Goal: Information Seeking & Learning: Check status

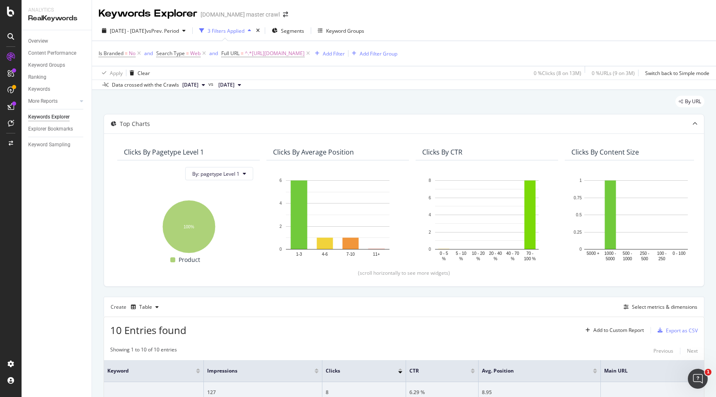
scroll to position [360, 0]
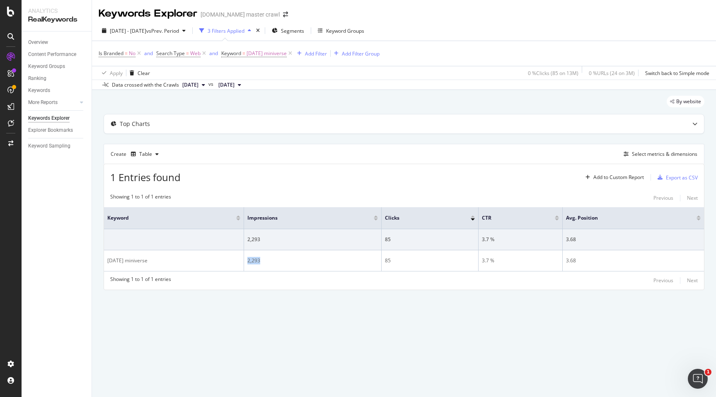
click at [272, 155] on div "Create Table Select metrics & dimensions" at bounding box center [404, 154] width 601 height 20
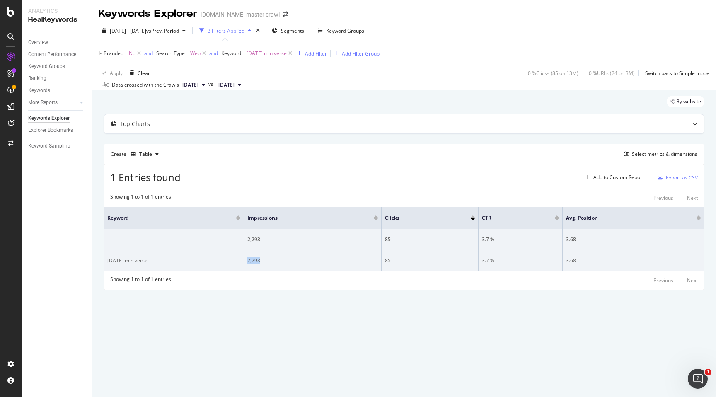
drag, startPoint x: 248, startPoint y: 261, endPoint x: 264, endPoint y: 260, distance: 15.8
click at [264, 260] on div "2,293" at bounding box center [313, 260] width 131 height 7
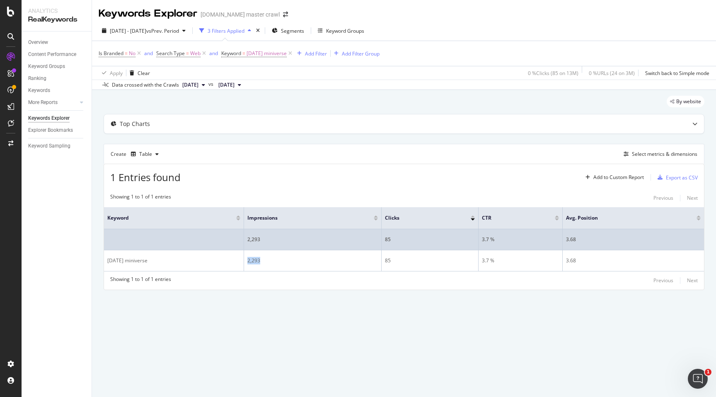
click at [332, 246] on td "2,293" at bounding box center [313, 239] width 138 height 21
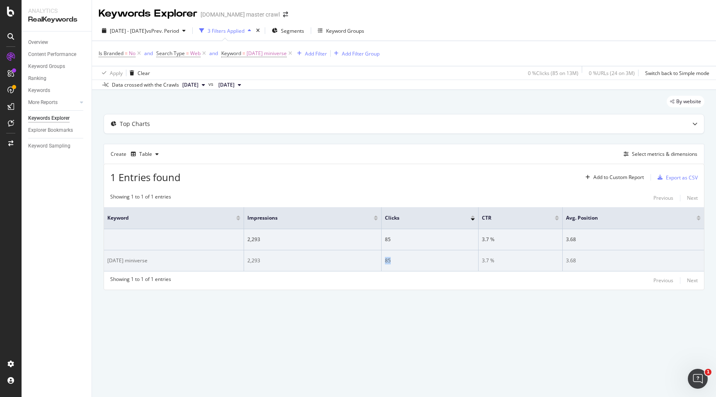
drag, startPoint x: 383, startPoint y: 261, endPoint x: 395, endPoint y: 262, distance: 11.6
click at [395, 262] on td "85" at bounding box center [430, 260] width 97 height 21
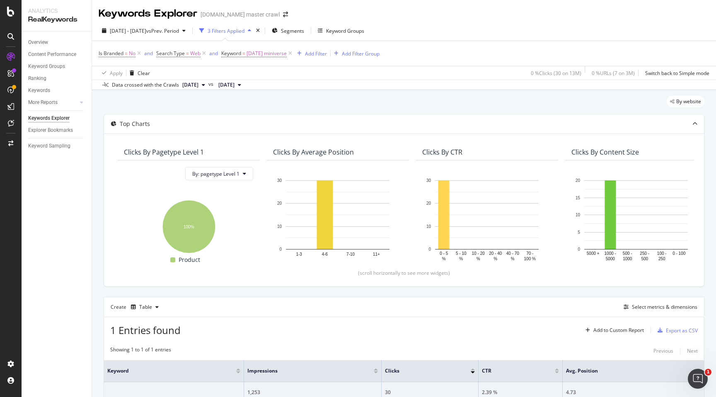
scroll to position [75, 0]
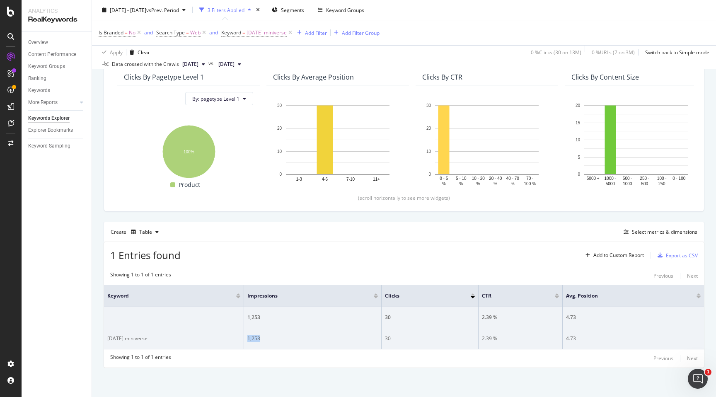
drag, startPoint x: 246, startPoint y: 338, endPoint x: 270, endPoint y: 338, distance: 24.0
click at [270, 338] on td "1,253" at bounding box center [313, 338] width 138 height 21
drag, startPoint x: 387, startPoint y: 340, endPoint x: 400, endPoint y: 340, distance: 12.9
click at [400, 340] on div "30" at bounding box center [430, 338] width 90 height 7
click at [423, 329] on td "30" at bounding box center [430, 338] width 97 height 21
